Goal: Task Accomplishment & Management: Use online tool/utility

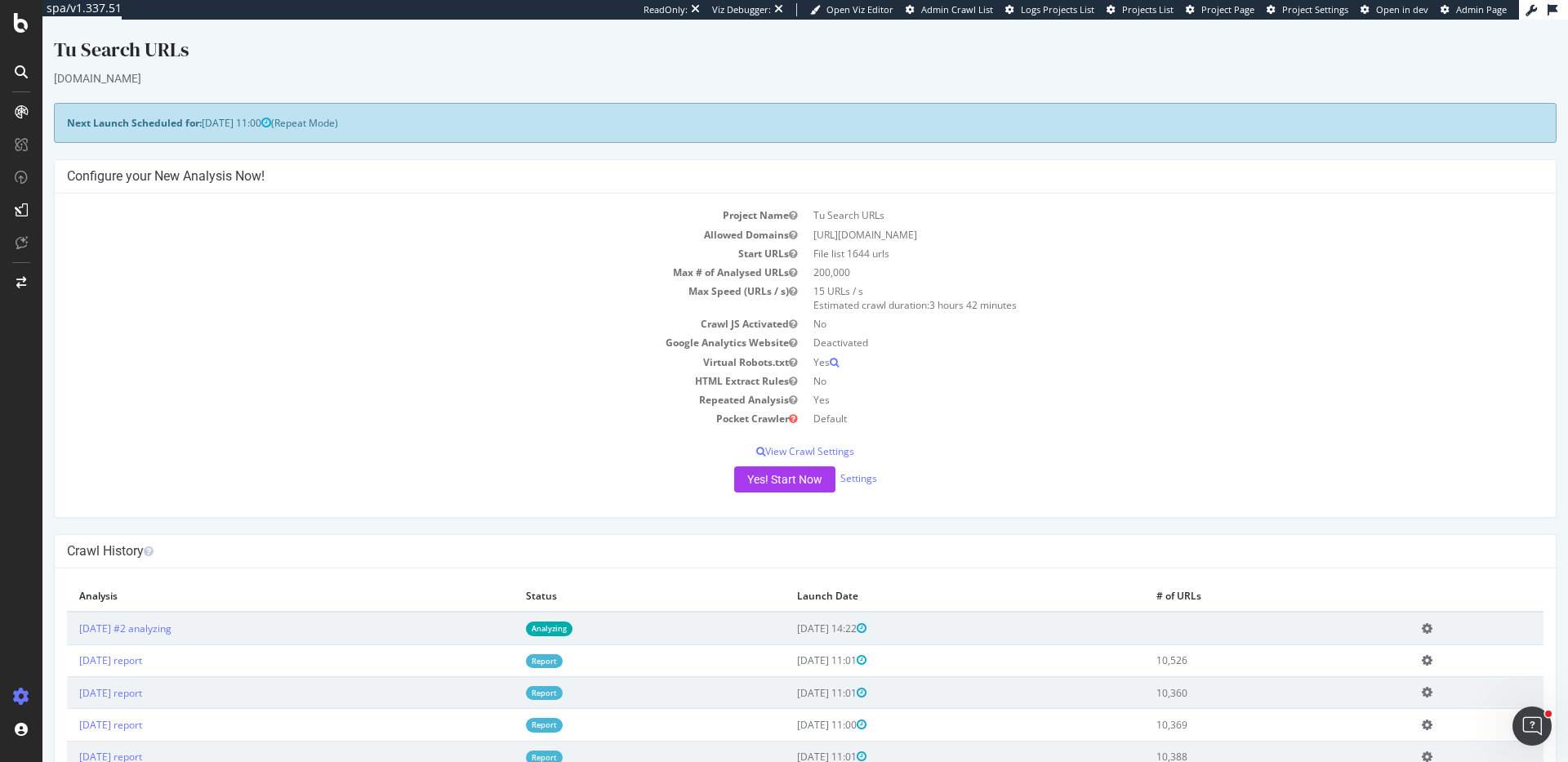
click at [1433, 630] on icon at bounding box center [1427, 628] width 11 height 13
click at [1378, 667] on link "Delete analysis" at bounding box center [1366, 675] width 130 height 22
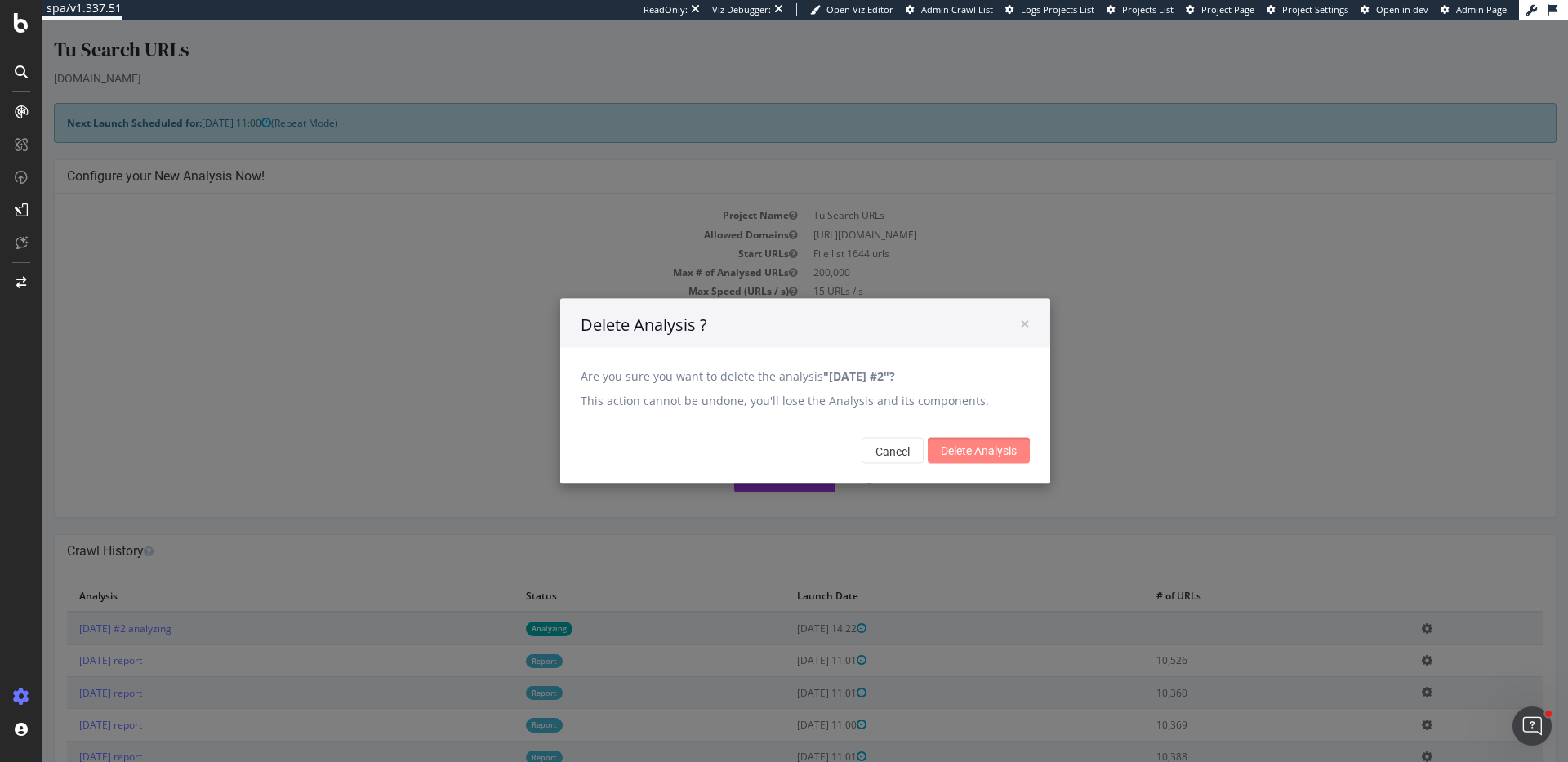
click at [1007, 447] on input "Delete Analysis" at bounding box center [978, 450] width 102 height 26
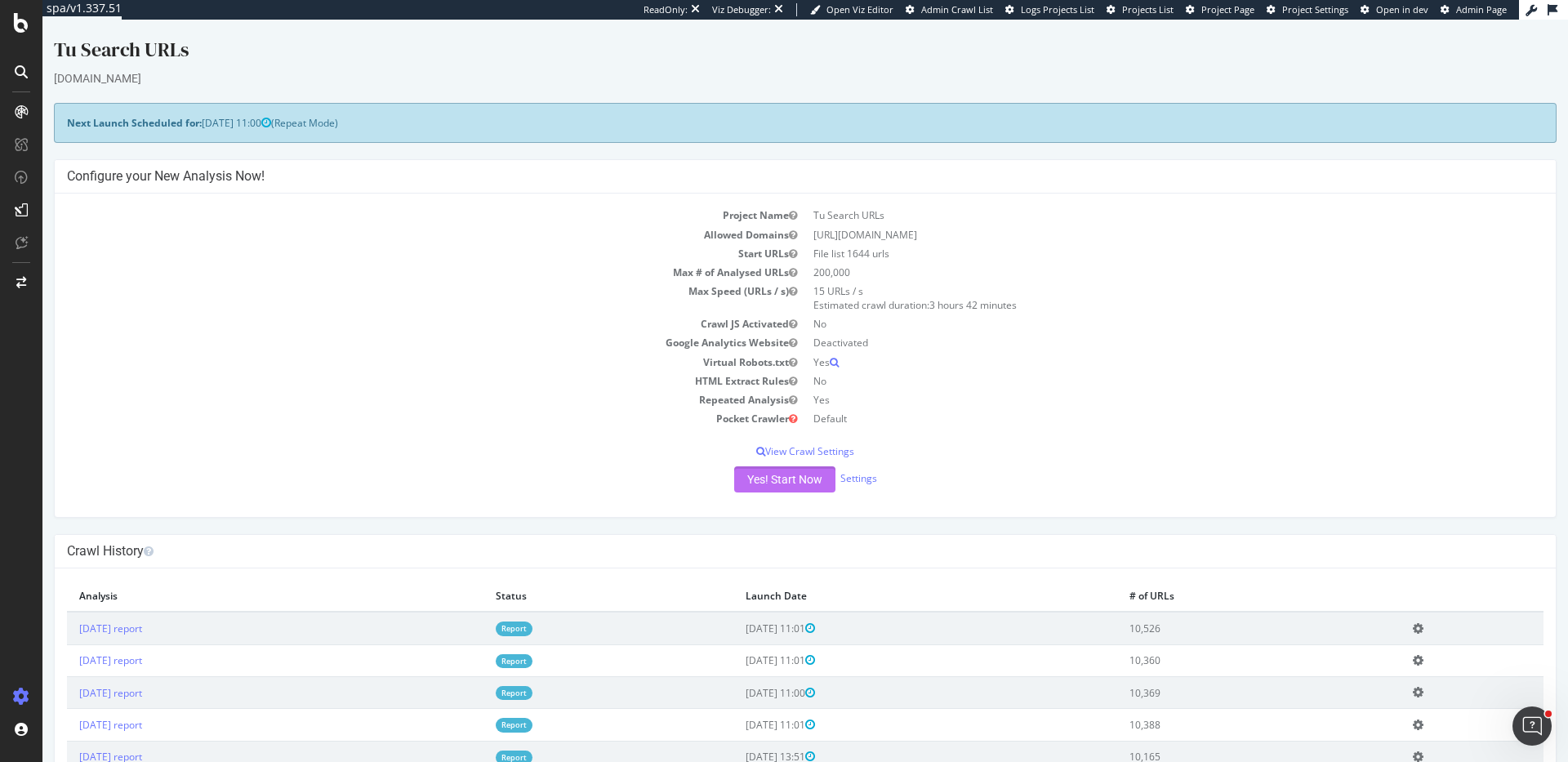
click at [784, 479] on button "Yes! Start Now" at bounding box center [784, 479] width 101 height 26
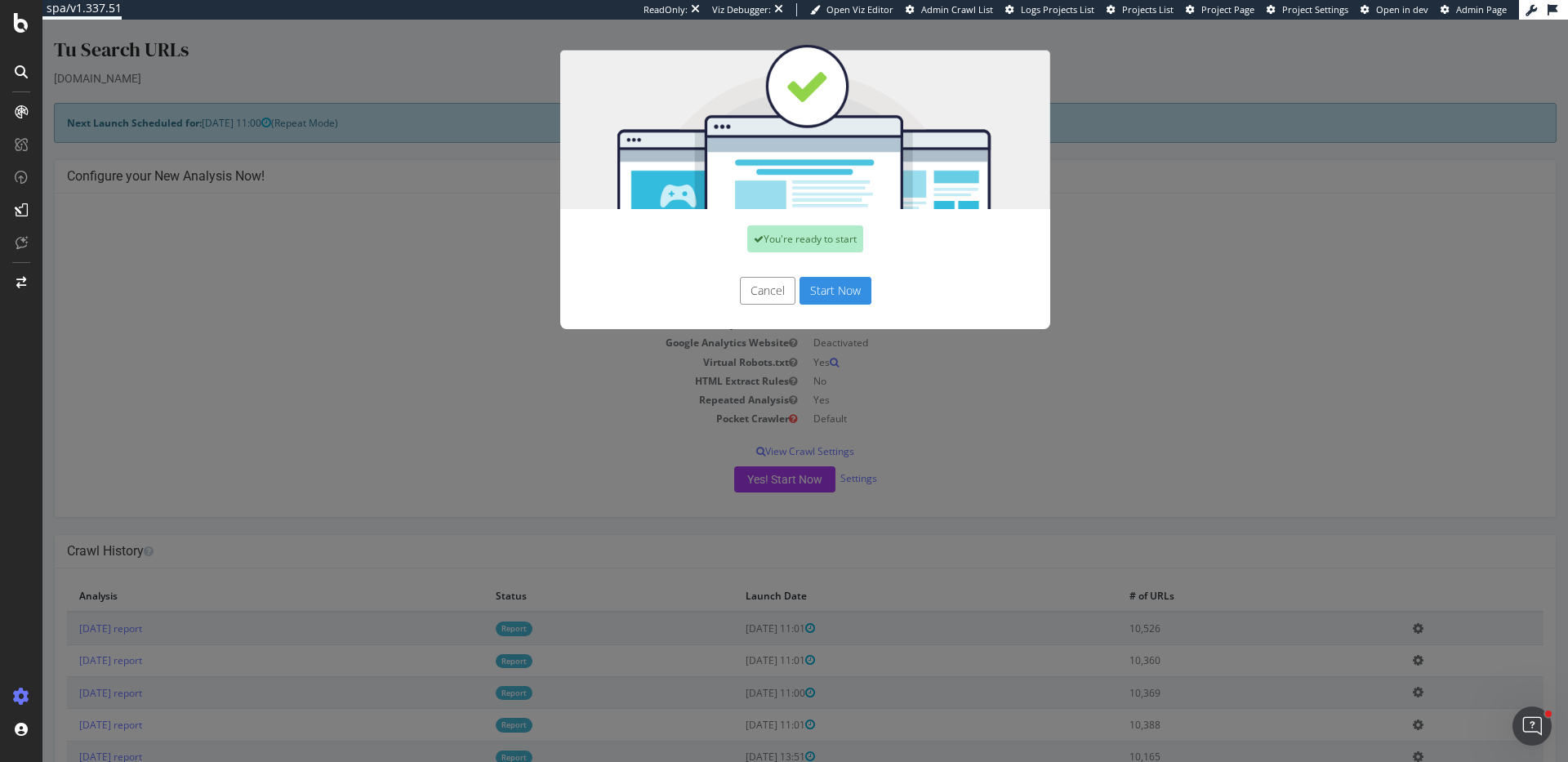
click at [850, 287] on button "Start Now" at bounding box center [835, 290] width 71 height 28
